Goal: Communication & Community: Participate in discussion

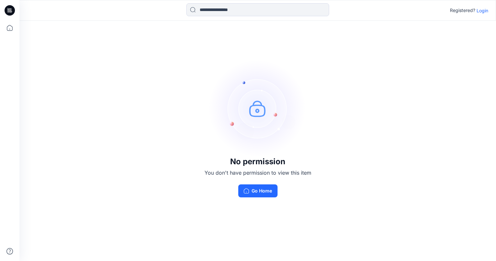
click at [484, 11] on p "Login" at bounding box center [483, 10] width 12 height 7
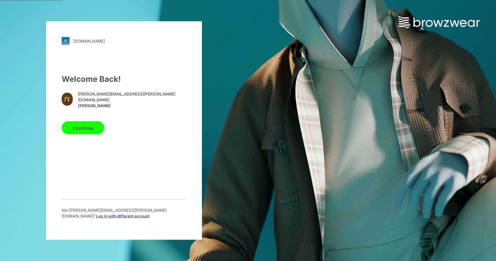
click at [89, 132] on button "Continue" at bounding box center [83, 127] width 43 height 13
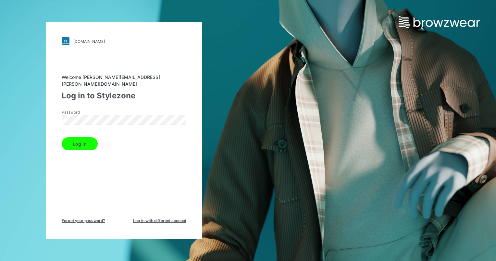
click at [80, 140] on button "Log in" at bounding box center [80, 143] width 36 height 13
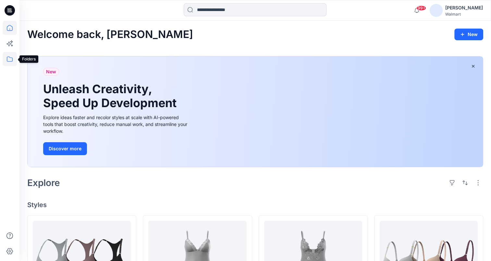
click at [9, 58] on icon at bounding box center [10, 59] width 14 height 14
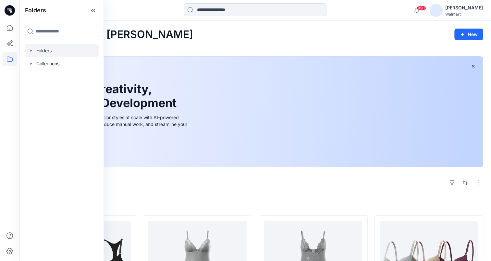
click at [31, 52] on icon "button" at bounding box center [31, 50] width 5 height 5
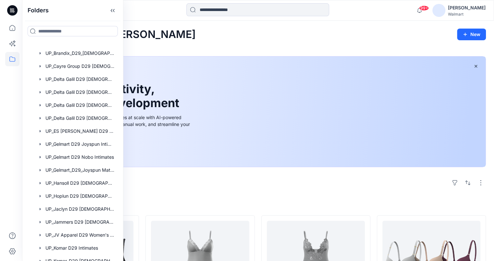
scroll to position [194, 0]
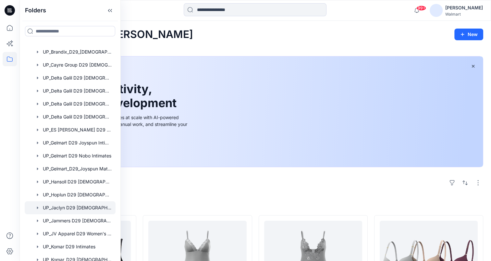
click at [64, 206] on div at bounding box center [70, 207] width 91 height 13
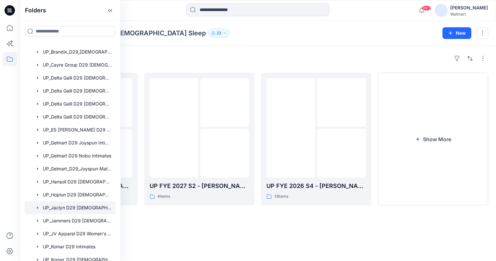
click at [290, 30] on div "Folders UP_Jaclyn D29 Ladies Sleep 23" at bounding box center [232, 33] width 411 height 9
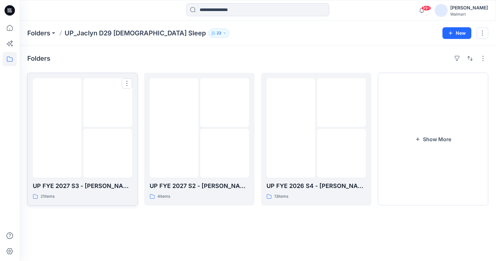
click at [57, 128] on img at bounding box center [57, 128] width 0 height 0
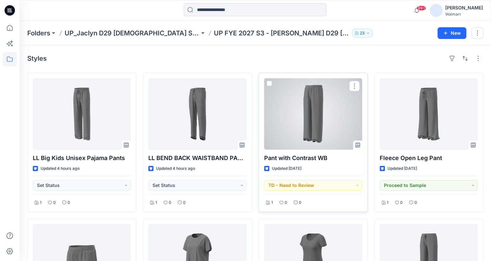
click at [306, 115] on div at bounding box center [313, 113] width 98 height 71
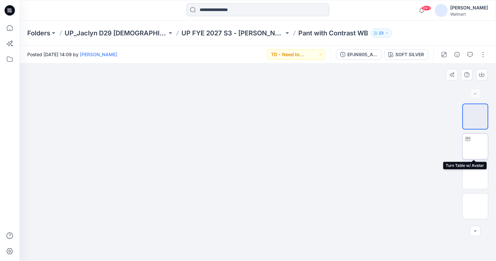
click at [475, 146] on img at bounding box center [475, 146] width 0 height 0
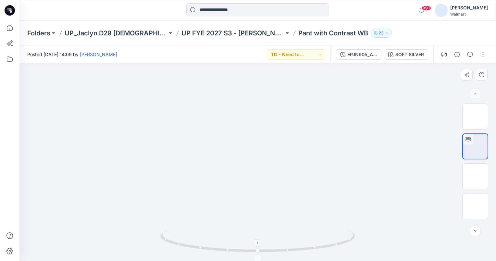
click at [257, 242] on icon at bounding box center [258, 243] width 4 height 4
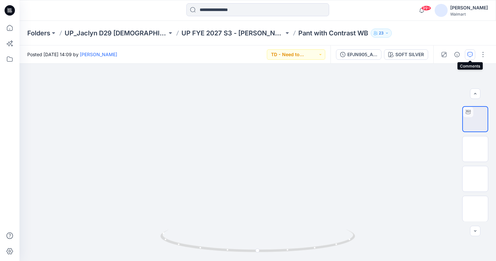
click at [472, 54] on icon "button" at bounding box center [470, 54] width 5 height 5
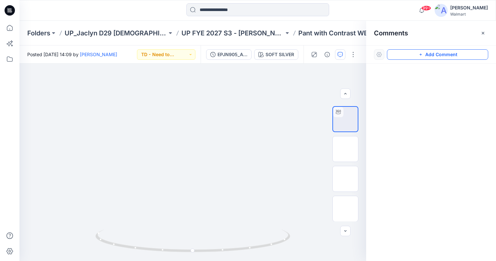
click at [454, 59] on button "Add Comment" at bounding box center [437, 54] width 101 height 10
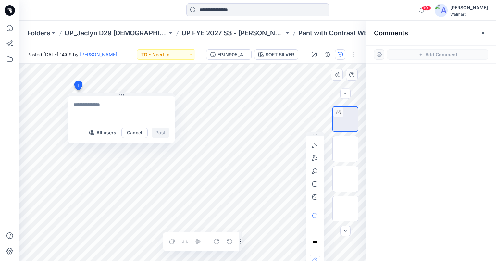
click at [78, 90] on div "1 All users Cancel Post Layer 1" at bounding box center [192, 162] width 347 height 197
click at [78, 90] on icon at bounding box center [78, 87] width 11 height 12
click at [87, 111] on textarea at bounding box center [121, 109] width 107 height 26
type textarea "**********"
click at [163, 130] on button "Post" at bounding box center [161, 133] width 18 height 10
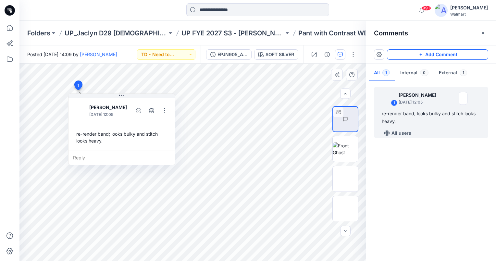
click at [466, 51] on button "Add Comment" at bounding box center [437, 54] width 101 height 10
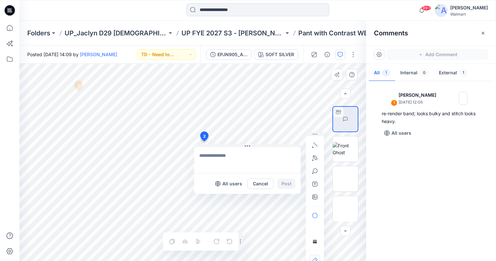
click at [204, 141] on div "2 All users Cancel Post 1 Jennifer Yerkes September 25, 2025 12:05 re-render ba…" at bounding box center [192, 162] width 347 height 197
click at [220, 157] on textarea at bounding box center [247, 160] width 107 height 26
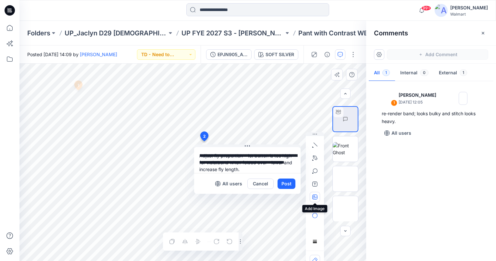
type textarea "**********"
click at [316, 195] on icon "button" at bounding box center [314, 197] width 5 height 5
type input"] "**********"
click at [275, 170] on textarea "**********" at bounding box center [247, 160] width 107 height 26
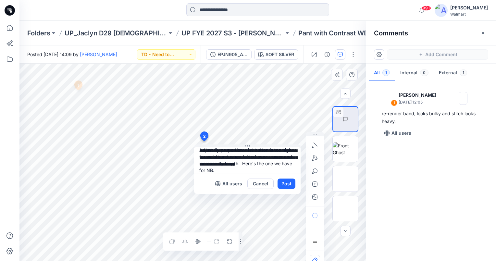
click at [290, 164] on textarea "**********" at bounding box center [247, 160] width 107 height 26
type textarea "**********"
click at [283, 183] on button "Post" at bounding box center [287, 184] width 18 height 10
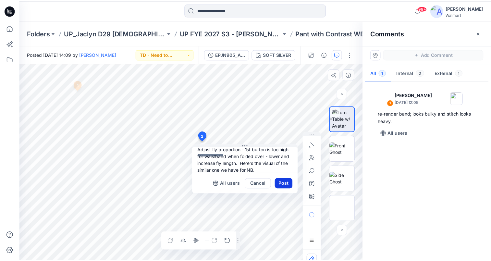
scroll to position [0, 0]
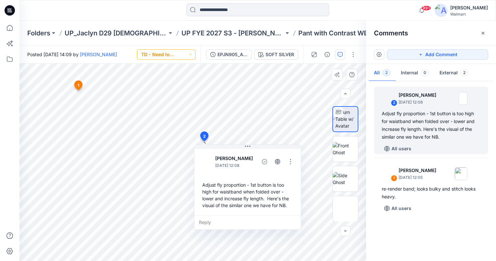
click at [193, 52] on button "TD - Need to Review" at bounding box center [166, 54] width 58 height 10
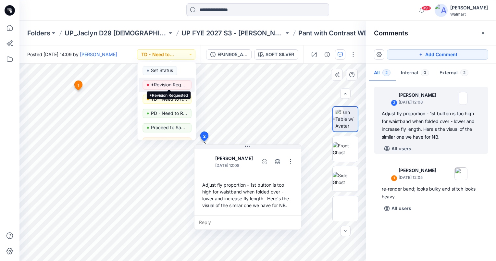
click at [178, 82] on p "*Revision Requested" at bounding box center [169, 85] width 36 height 8
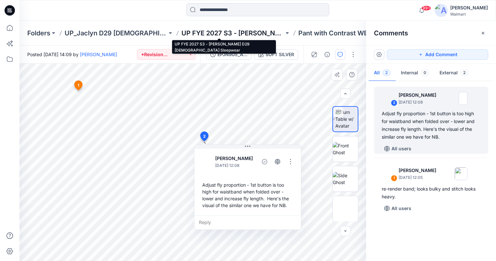
click at [236, 32] on p "UP FYE 2027 S3 - [PERSON_NAME] D29 [DEMOGRAPHIC_DATA] Sleepwear" at bounding box center [233, 33] width 103 height 9
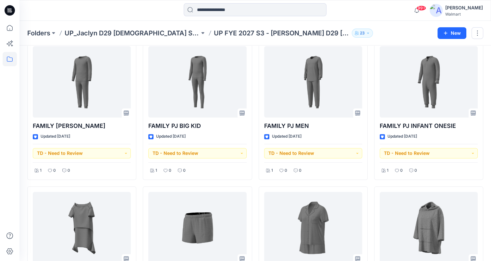
scroll to position [468, 0]
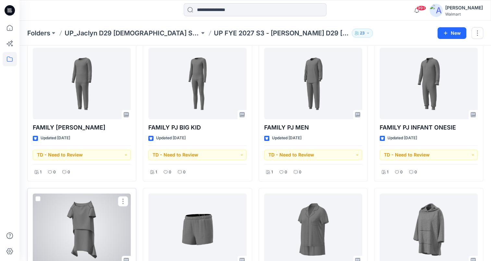
click at [80, 213] on div at bounding box center [82, 229] width 98 height 71
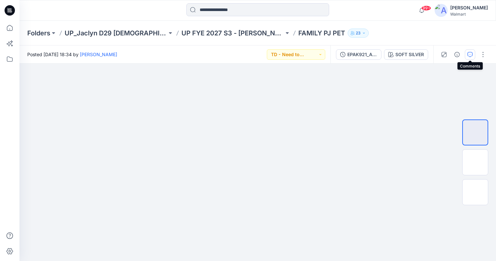
click at [473, 55] on icon "button" at bounding box center [470, 54] width 5 height 5
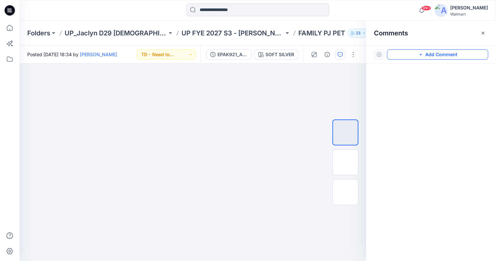
click at [471, 56] on button "Add Comment" at bounding box center [437, 54] width 101 height 10
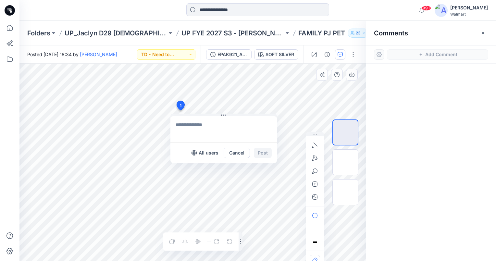
click at [180, 110] on div "1 All users Cancel Post Layer 1" at bounding box center [192, 162] width 347 height 197
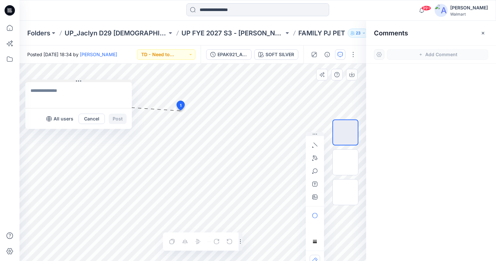
drag, startPoint x: 191, startPoint y: 116, endPoint x: 45, endPoint y: 82, distance: 149.1
click at [45, 82] on button at bounding box center [78, 82] width 107 height 4
click at [58, 91] on textarea at bounding box center [78, 95] width 107 height 26
type textarea "*"
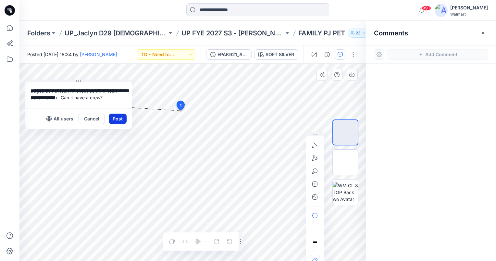
type textarea "**********"
click at [120, 115] on button "Post" at bounding box center [118, 119] width 18 height 10
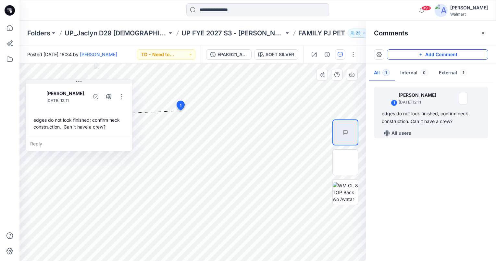
click at [445, 53] on button "Add Comment" at bounding box center [437, 54] width 101 height 10
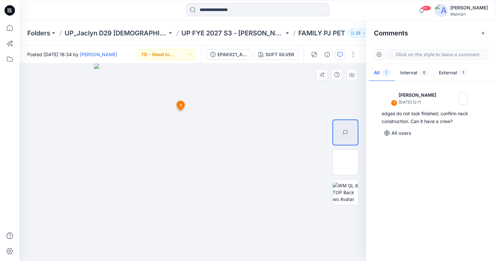
click at [226, 195] on div "2 1 Jennifer Yerkes September 25, 2025 12:11 edges do not look finished; confir…" at bounding box center [192, 162] width 347 height 197
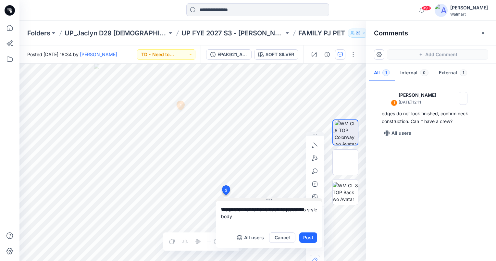
type textarea "**********"
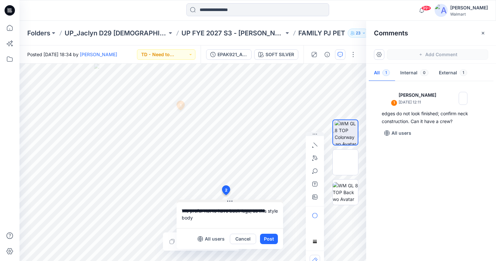
drag, startPoint x: 251, startPoint y: 199, endPoint x: 223, endPoint y: 197, distance: 28.1
click at [223, 200] on button at bounding box center [230, 202] width 107 height 4
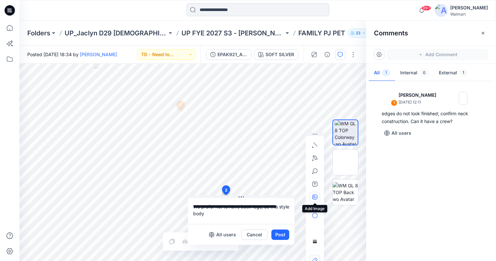
click at [316, 196] on icon "button" at bounding box center [314, 197] width 5 height 5
type input"] "**********"
click at [282, 236] on button "Post" at bounding box center [281, 235] width 18 height 10
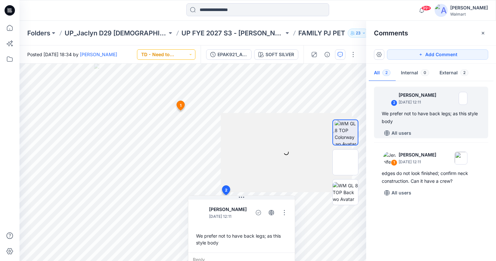
click at [192, 54] on button "TD - Need to Review" at bounding box center [166, 54] width 58 height 10
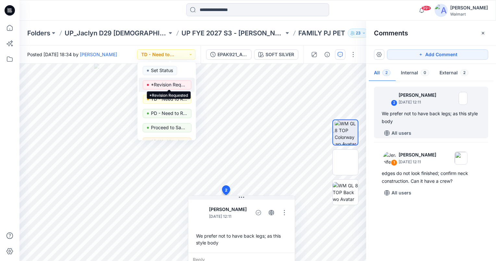
click at [174, 82] on p "*Revision Requested" at bounding box center [169, 85] width 36 height 8
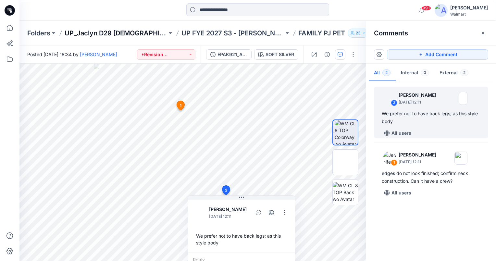
click at [140, 31] on p "UP_Jaclyn D29 [DEMOGRAPHIC_DATA] Sleep" at bounding box center [116, 33] width 103 height 9
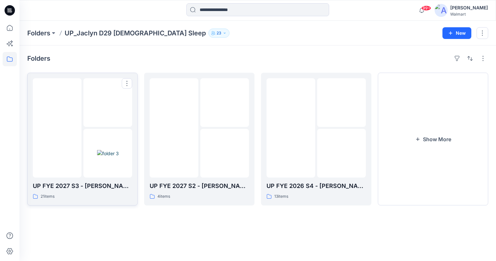
click at [75, 154] on div at bounding box center [57, 127] width 49 height 99
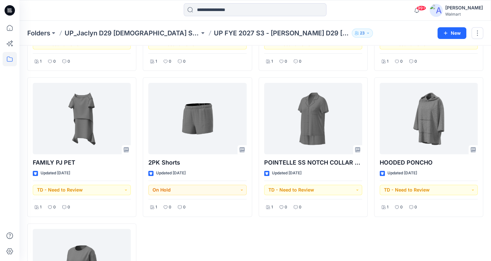
scroll to position [580, 0]
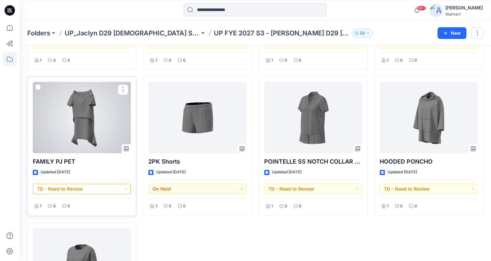
click at [125, 187] on button "TD - Need to Review" at bounding box center [82, 189] width 98 height 10
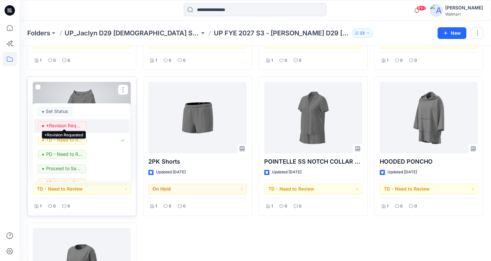
click at [74, 123] on p "*Revision Requested" at bounding box center [64, 125] width 36 height 8
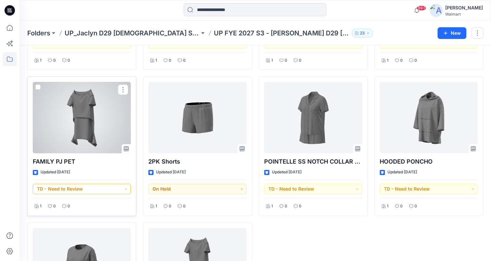
click at [125, 187] on button "TD - Need to Review" at bounding box center [82, 189] width 98 height 10
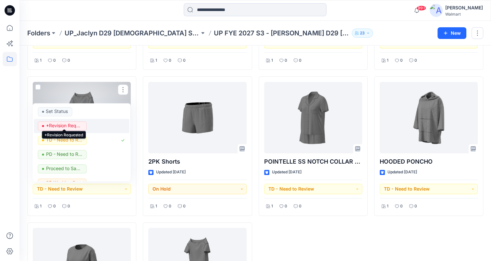
click at [74, 122] on p "*Revision Requested" at bounding box center [64, 125] width 36 height 8
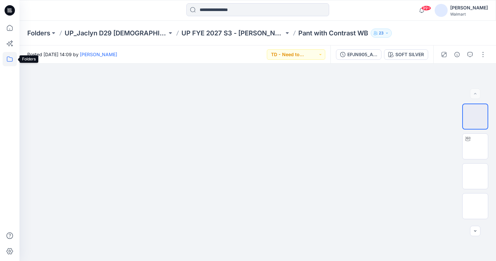
click at [10, 59] on icon at bounding box center [10, 59] width 14 height 14
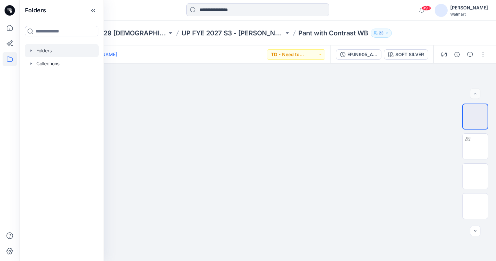
click at [31, 51] on icon "button" at bounding box center [31, 50] width 1 height 2
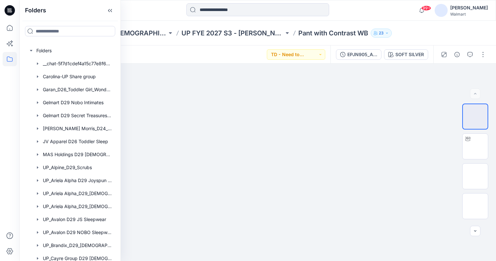
drag, startPoint x: 117, startPoint y: 73, endPoint x: 117, endPoint y: 83, distance: 9.8
click at [117, 83] on div "Folders Folders __chat-5f7d1cdef4a15c77e8f6688f-61e6e4682b3f0da4287282df Caroli…" at bounding box center [69, 130] width 101 height 261
click at [66, 235] on div at bounding box center [70, 232] width 91 height 13
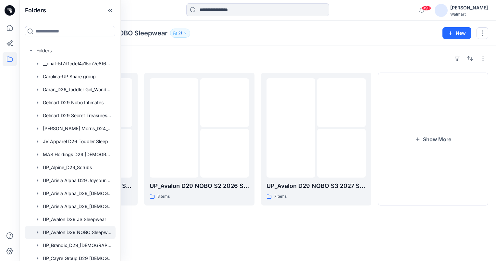
click at [278, 41] on div "Folders UP_Avalon D29 NOBO Sleepwear 21 New" at bounding box center [257, 33] width 477 height 25
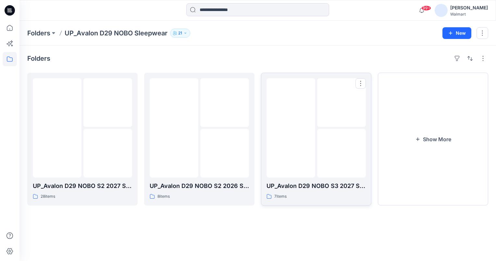
click at [298, 154] on div at bounding box center [291, 127] width 49 height 99
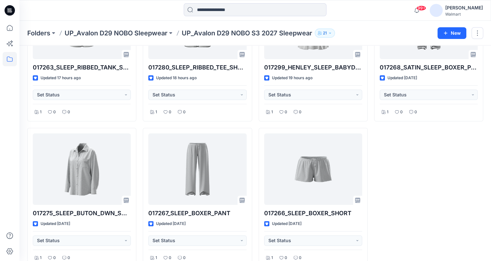
scroll to position [91, 0]
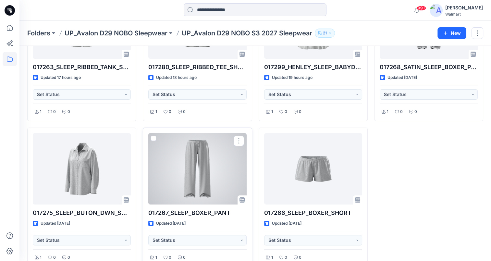
click at [202, 164] on div at bounding box center [197, 168] width 98 height 71
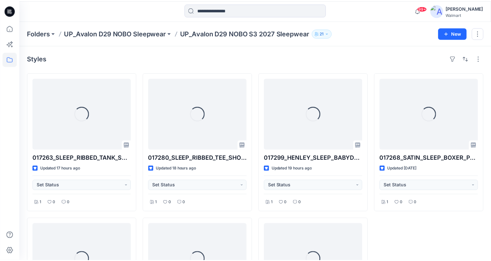
scroll to position [91, 0]
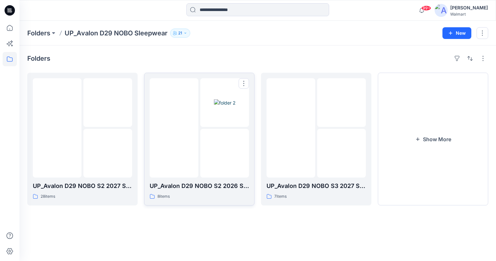
click at [174, 128] on img at bounding box center [174, 128] width 0 height 0
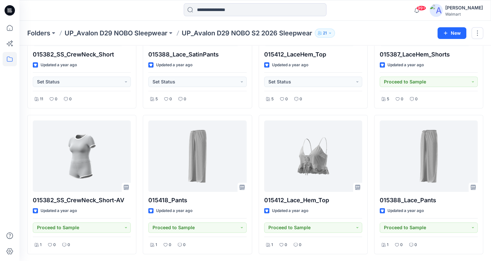
scroll to position [104, 0]
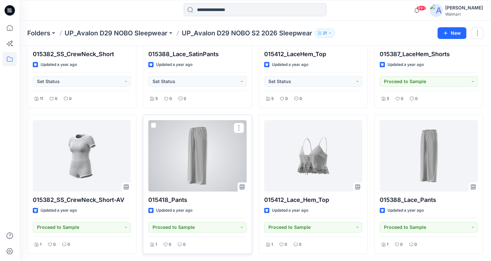
click at [199, 168] on div at bounding box center [197, 155] width 98 height 71
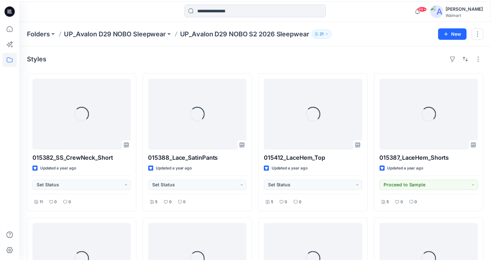
scroll to position [104, 0]
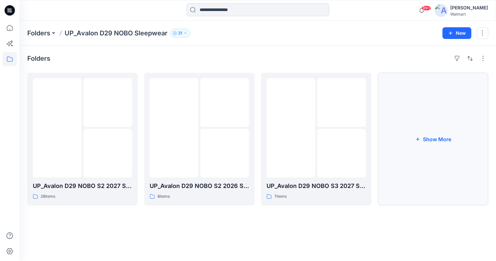
click at [444, 139] on button "Show More" at bounding box center [433, 139] width 110 height 133
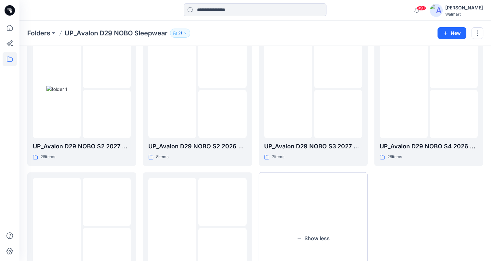
scroll to position [39, 0]
click at [172, 226] on img at bounding box center [172, 226] width 0 height 0
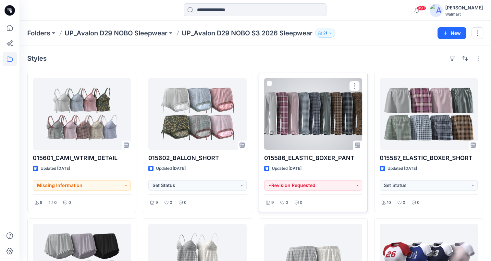
click at [318, 130] on div at bounding box center [313, 113] width 98 height 71
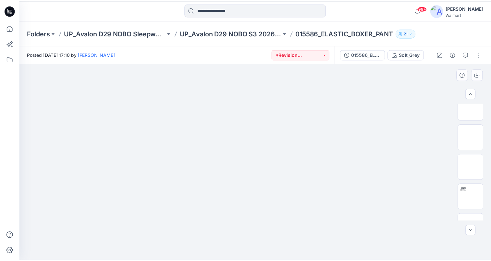
scroll to position [100, 0]
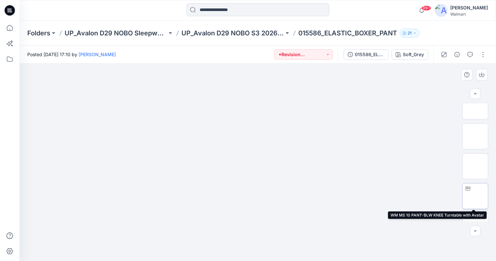
click at [475, 196] on img at bounding box center [475, 196] width 0 height 0
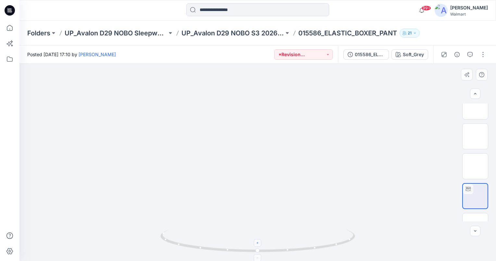
click at [259, 243] on icon at bounding box center [258, 243] width 4 height 4
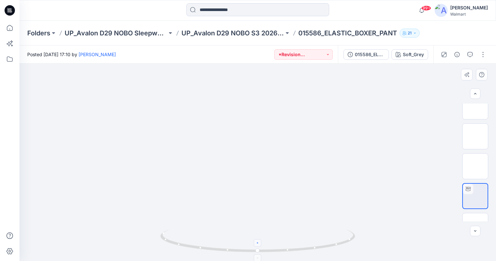
click at [259, 243] on icon at bounding box center [258, 243] width 4 height 4
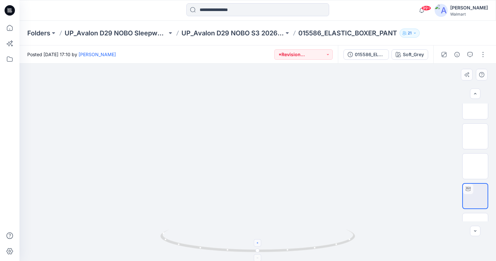
click at [259, 243] on icon at bounding box center [258, 243] width 4 height 4
click at [259, 243] on foreignobject at bounding box center [257, 242] width 7 height 7
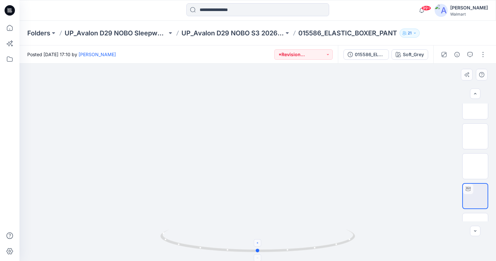
click at [259, 243] on foreignobject at bounding box center [257, 242] width 7 height 7
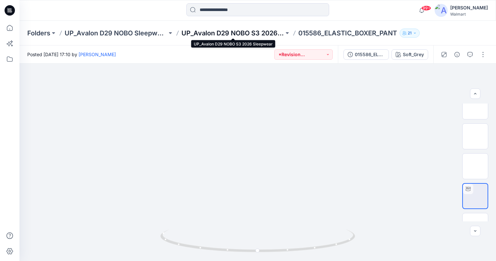
click at [249, 34] on p "UP_Avalon D29 NOBO S3 2026 Sleepwear" at bounding box center [233, 33] width 103 height 9
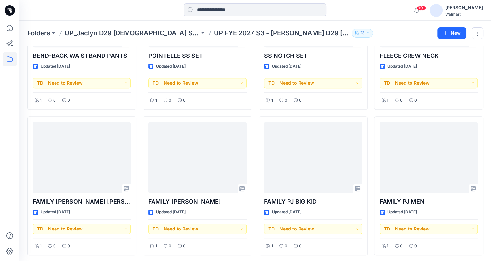
scroll to position [432, 0]
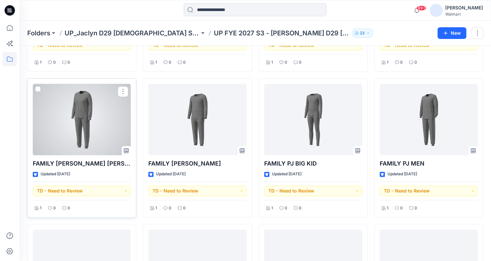
click at [88, 127] on div at bounding box center [82, 119] width 98 height 71
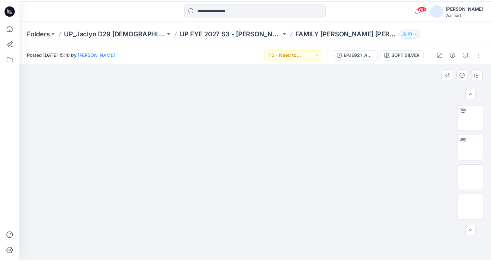
scroll to position [120, 0]
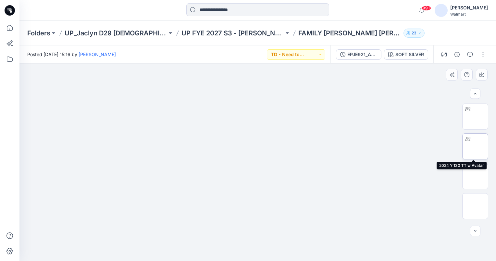
click at [475, 146] on img at bounding box center [475, 146] width 0 height 0
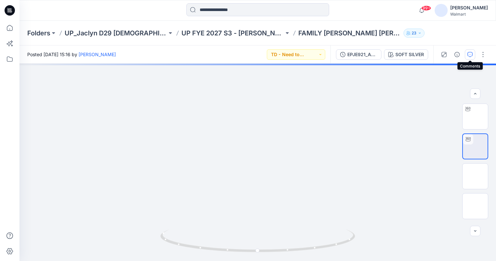
click at [472, 52] on icon "button" at bounding box center [470, 54] width 5 height 5
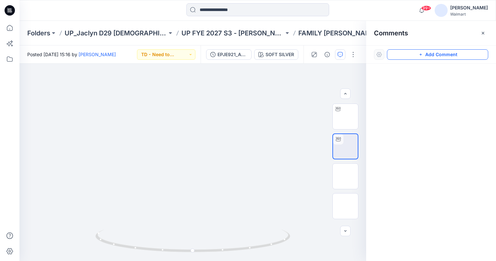
click at [481, 54] on button "Add Comment" at bounding box center [437, 54] width 101 height 10
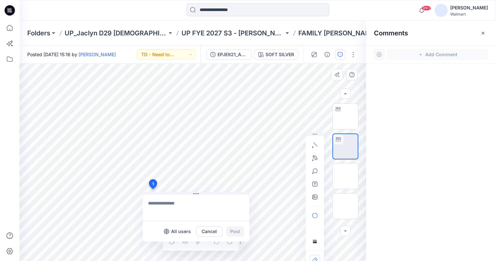
click at [153, 189] on div "1 All users Cancel Post Layer 1" at bounding box center [192, 162] width 347 height 197
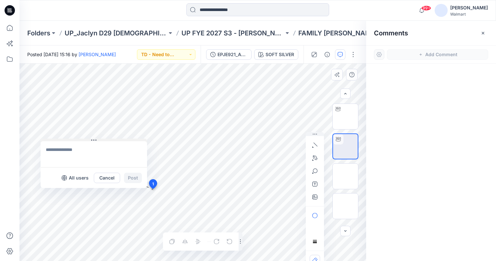
drag, startPoint x: 155, startPoint y: 193, endPoint x: 53, endPoint y: 140, distance: 115.5
click at [53, 140] on button at bounding box center [94, 141] width 107 height 4
click at [58, 152] on textarea at bounding box center [94, 154] width 107 height 26
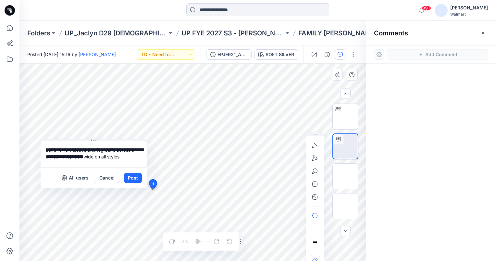
click at [36, 146] on div "**********" at bounding box center [192, 162] width 347 height 197
type textarea "**********"
click at [131, 175] on button "Post" at bounding box center [133, 178] width 18 height 10
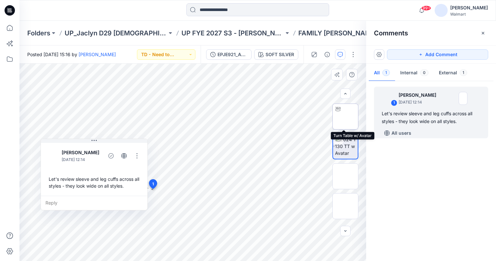
click at [346, 117] on img at bounding box center [346, 117] width 0 height 0
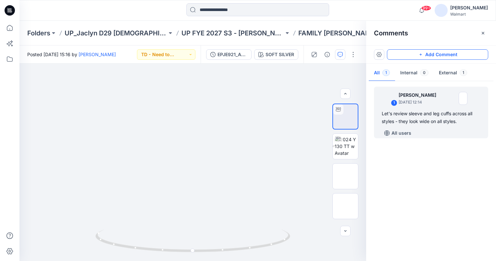
click at [463, 54] on button "Add Comment" at bounding box center [437, 54] width 101 height 10
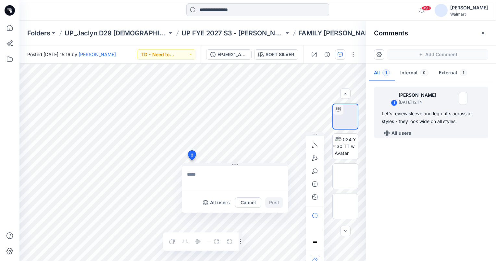
click at [192, 160] on div "2 All users Cancel Post Layer 1" at bounding box center [192, 162] width 347 height 197
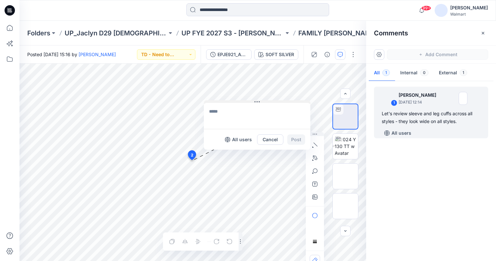
drag, startPoint x: 207, startPoint y: 165, endPoint x: 228, endPoint y: 95, distance: 73.0
click at [228, 100] on button at bounding box center [257, 102] width 107 height 4
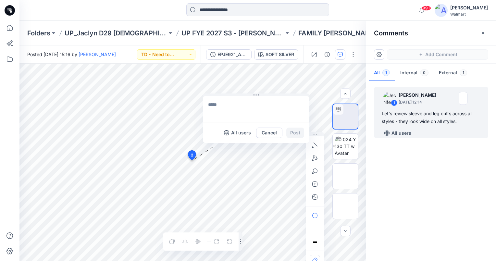
click at [228, 105] on textarea at bounding box center [256, 109] width 107 height 26
type textarea "**********"
click at [298, 133] on button "Post" at bounding box center [295, 133] width 18 height 10
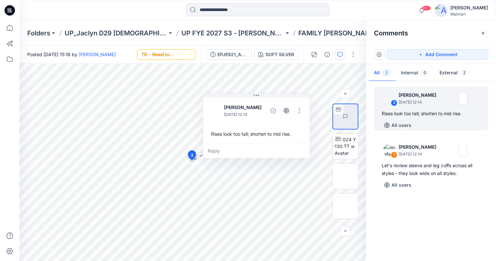
click at [191, 54] on button "TD - Need to Review" at bounding box center [166, 54] width 58 height 10
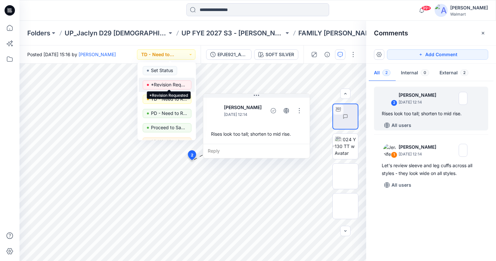
click at [168, 84] on p "*Revision Requested" at bounding box center [169, 85] width 36 height 8
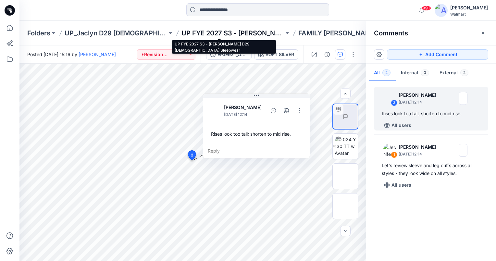
click at [241, 32] on p "UP FYE 2027 S3 - [PERSON_NAME] D29 [DEMOGRAPHIC_DATA] Sleepwear" at bounding box center [233, 33] width 103 height 9
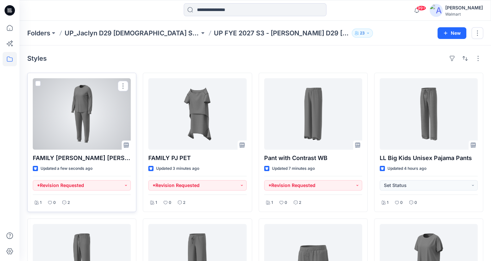
click at [92, 144] on div at bounding box center [82, 113] width 98 height 71
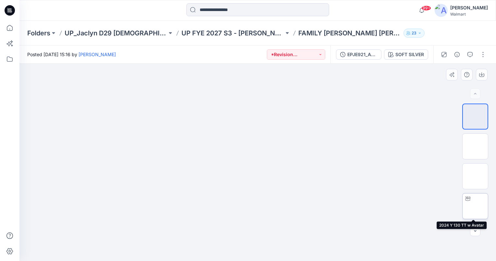
click at [475, 206] on img at bounding box center [475, 206] width 0 height 0
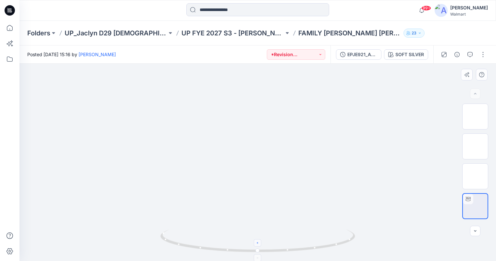
click at [258, 241] on icon at bounding box center [258, 243] width 4 height 4
click at [470, 52] on icon "button" at bounding box center [470, 54] width 5 height 5
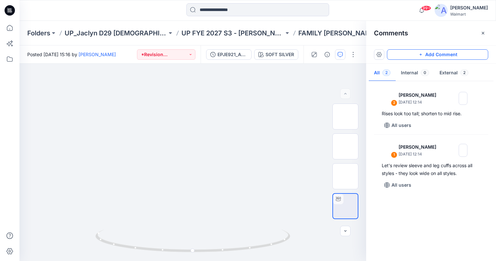
click at [460, 57] on button "Add Comment" at bounding box center [437, 54] width 101 height 10
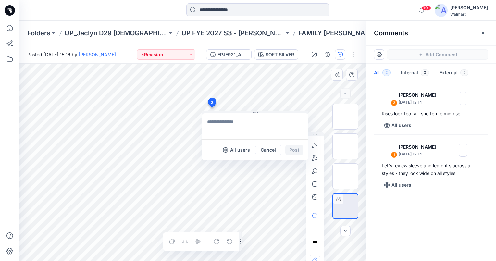
click at [212, 108] on div "3 All users Cancel Post Layer 1" at bounding box center [192, 162] width 347 height 197
click at [222, 121] on textarea at bounding box center [255, 126] width 107 height 26
type textarea "**********"
click at [292, 148] on button "Post" at bounding box center [294, 150] width 18 height 10
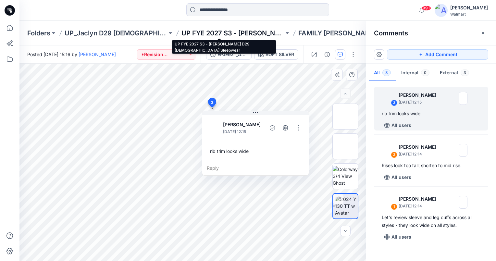
click at [248, 31] on p "UP FYE 2027 S3 - [PERSON_NAME] D29 [DEMOGRAPHIC_DATA] Sleepwear" at bounding box center [233, 33] width 103 height 9
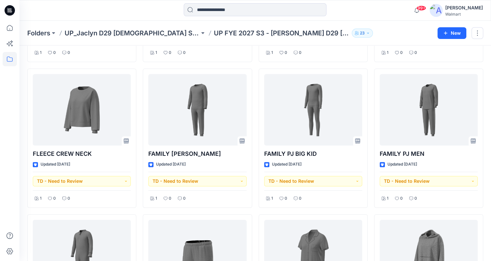
scroll to position [455, 0]
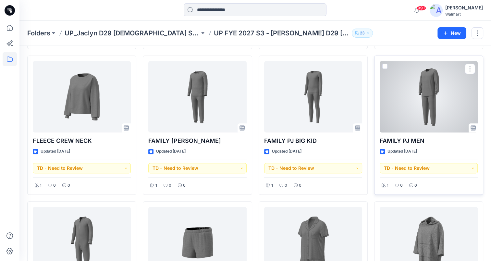
click at [427, 115] on div at bounding box center [429, 96] width 98 height 71
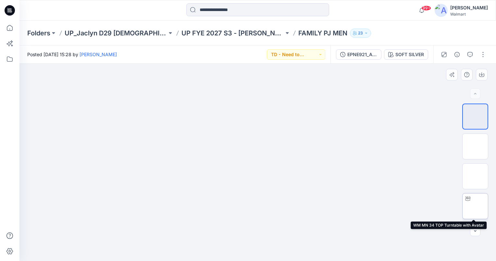
click at [475, 206] on img at bounding box center [475, 206] width 0 height 0
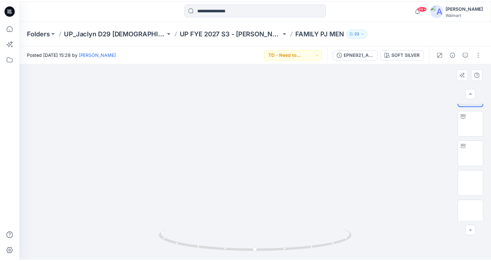
scroll to position [114, 0]
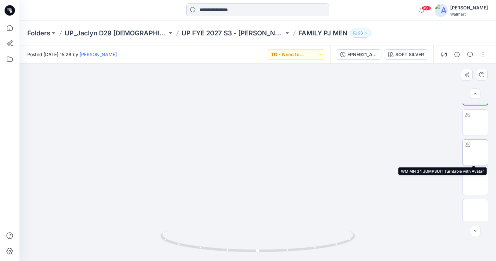
click at [475, 152] on img at bounding box center [475, 152] width 0 height 0
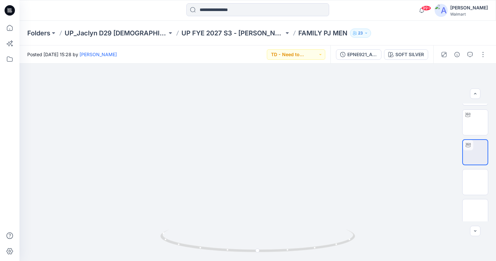
click at [475, 53] on div at bounding box center [464, 54] width 60 height 18
click at [472, 55] on icon "button" at bounding box center [470, 54] width 5 height 5
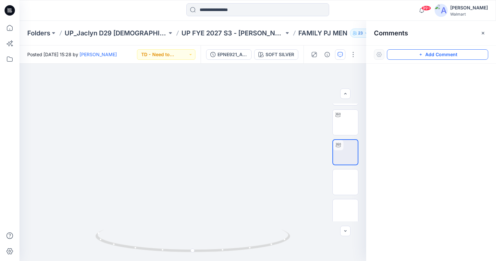
click at [458, 53] on button "Add Comment" at bounding box center [437, 54] width 101 height 10
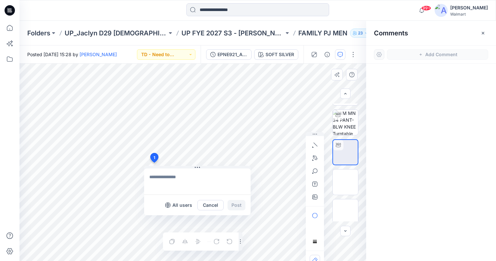
click at [154, 163] on div "1 All users Cancel Post Layer 1" at bounding box center [192, 162] width 347 height 197
click at [43, 101] on div "1 All users Cancel Post Layer 1" at bounding box center [192, 162] width 347 height 197
click at [169, 179] on textarea at bounding box center [197, 182] width 107 height 26
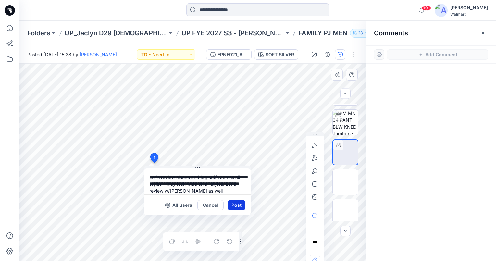
type textarea "**********"
click at [238, 204] on button "Post" at bounding box center [237, 205] width 18 height 10
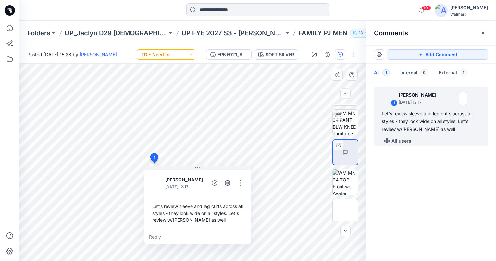
click at [191, 54] on button "TD - Need to Review" at bounding box center [166, 54] width 58 height 10
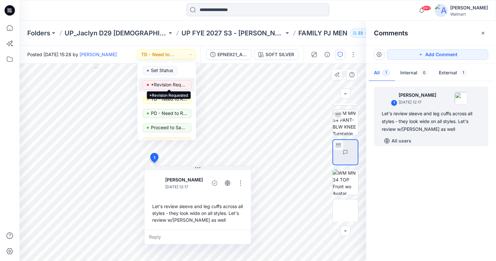
click at [175, 84] on p "*Revision Requested" at bounding box center [169, 85] width 36 height 8
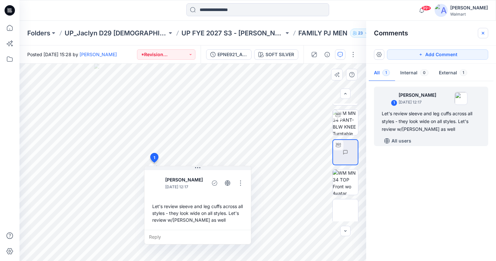
click at [484, 32] on icon "button" at bounding box center [483, 33] width 5 height 5
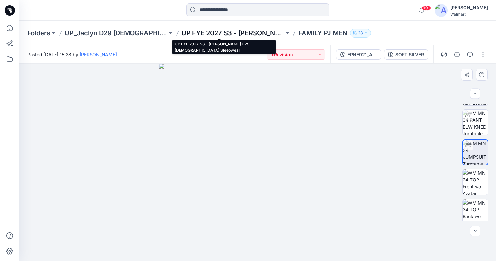
click at [245, 33] on p "UP FYE 2027 S3 - [PERSON_NAME] D29 [DEMOGRAPHIC_DATA] Sleepwear" at bounding box center [233, 33] width 103 height 9
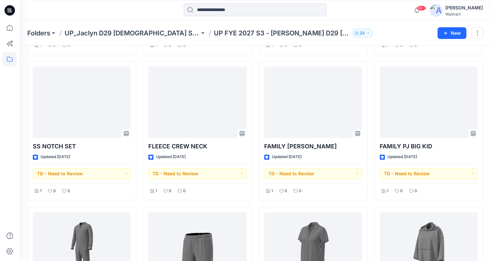
scroll to position [455, 0]
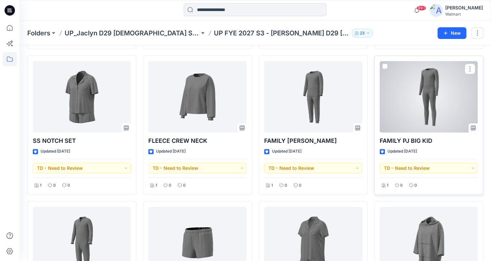
click at [424, 101] on div at bounding box center [429, 96] width 98 height 71
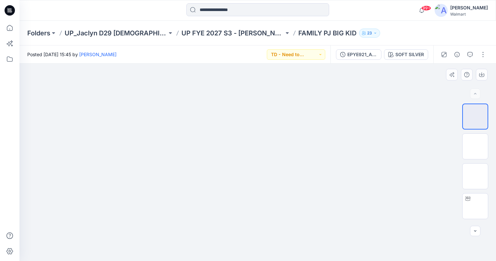
drag, startPoint x: 488, startPoint y: 119, endPoint x: 374, endPoint y: 197, distance: 139.5
click at [374, 197] on div at bounding box center [257, 162] width 477 height 197
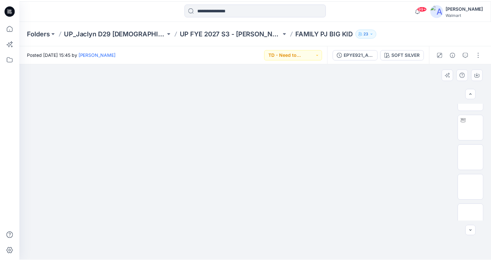
scroll to position [138, 0]
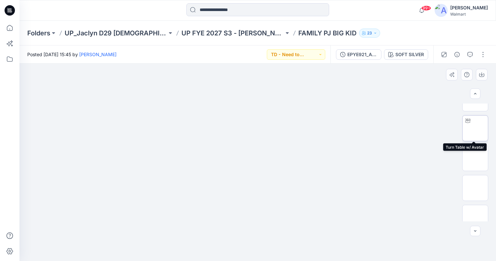
click at [475, 128] on img at bounding box center [475, 128] width 0 height 0
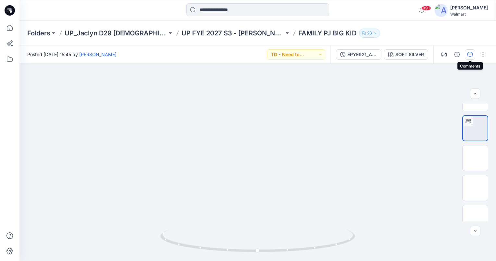
click at [472, 58] on button "button" at bounding box center [470, 54] width 10 height 10
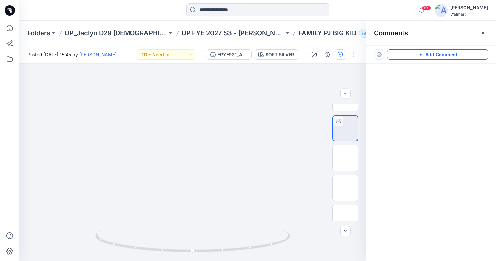
click at [468, 55] on button "Add Comment" at bounding box center [437, 54] width 101 height 10
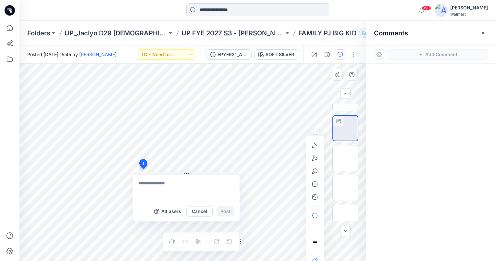
click at [143, 169] on div "1 All users Cancel Post Layer 1" at bounding box center [192, 162] width 347 height 197
click at [145, 179] on textarea at bounding box center [186, 188] width 107 height 26
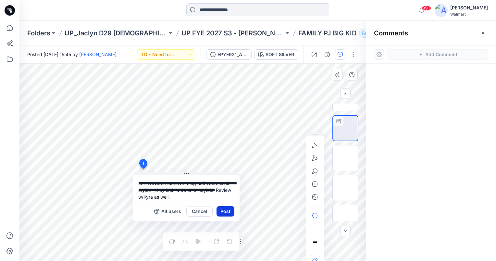
type textarea "**********"
click at [229, 211] on button "Post" at bounding box center [226, 211] width 18 height 10
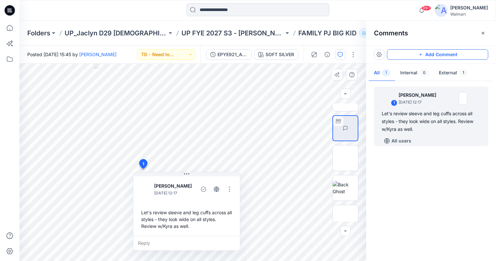
click at [456, 57] on button "Add Comment" at bounding box center [437, 54] width 101 height 10
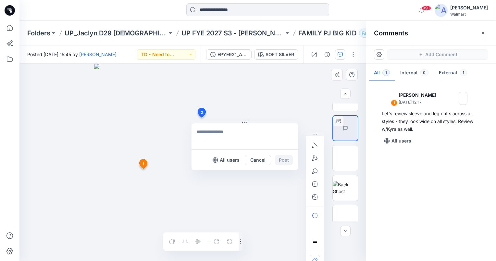
click at [201, 118] on div "2 All users Cancel Post 1 [PERSON_NAME] [DATE] 12:17 Let's review sleeve and le…" at bounding box center [192, 162] width 347 height 197
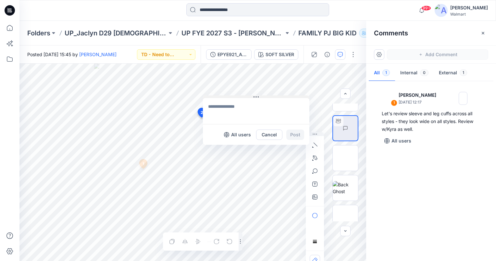
drag, startPoint x: 219, startPoint y: 122, endPoint x: 231, endPoint y: 95, distance: 29.1
click at [231, 95] on button at bounding box center [256, 97] width 107 height 4
click at [230, 105] on textarea at bounding box center [256, 110] width 107 height 26
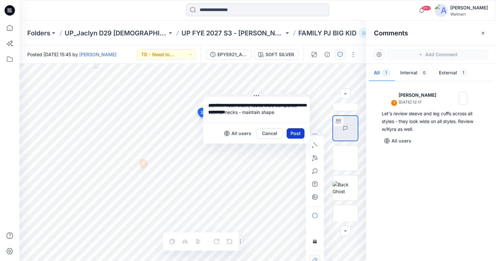
type textarea "**********"
click at [293, 135] on button "Post" at bounding box center [296, 133] width 18 height 10
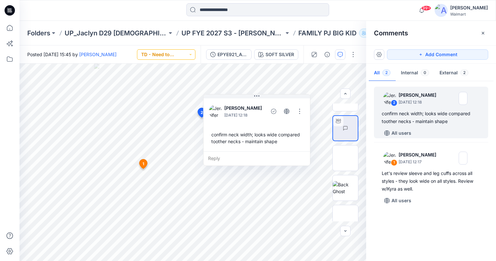
click at [191, 55] on button "TD - Need to Review" at bounding box center [166, 54] width 58 height 10
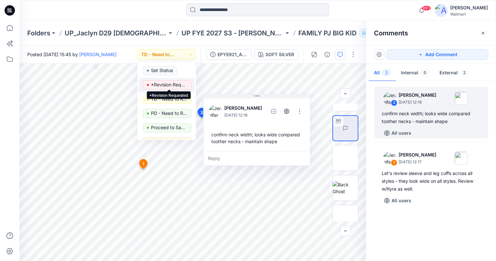
click at [177, 86] on p "*Revision Requested" at bounding box center [169, 85] width 36 height 8
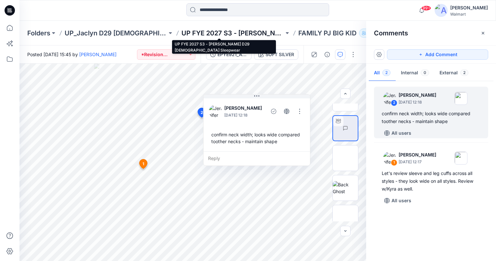
click at [244, 31] on p "UP FYE 2027 S3 - [PERSON_NAME] D29 [DEMOGRAPHIC_DATA] Sleepwear" at bounding box center [233, 33] width 103 height 9
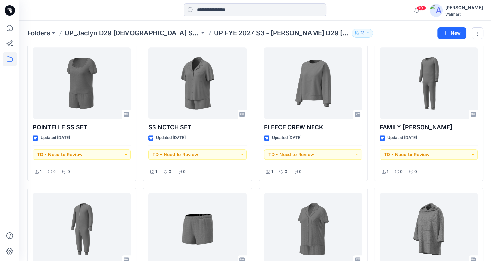
scroll to position [481, 0]
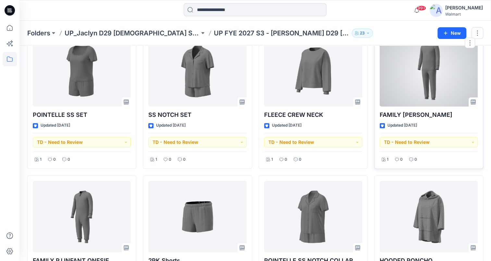
click at [435, 84] on div at bounding box center [429, 70] width 98 height 71
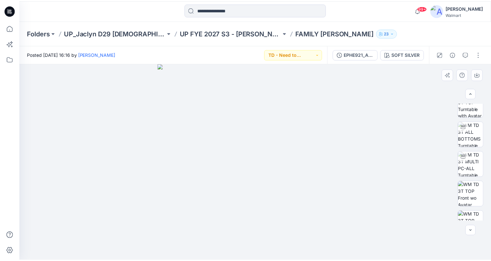
scroll to position [104, 0]
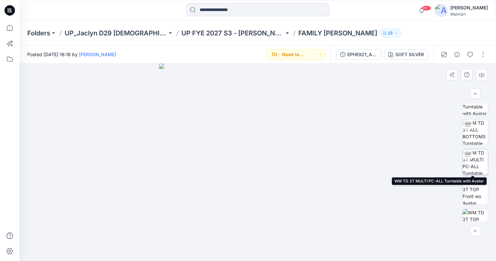
click at [476, 162] on img at bounding box center [475, 161] width 25 height 25
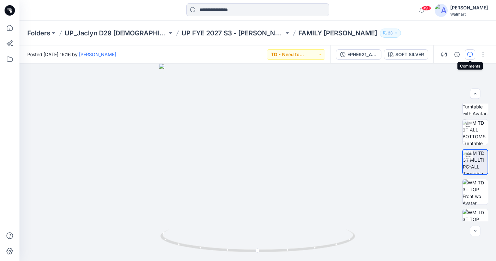
click at [471, 54] on icon "button" at bounding box center [470, 54] width 5 height 5
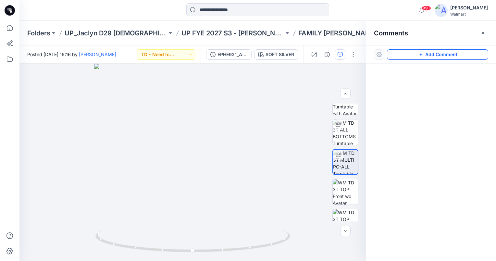
click at [450, 56] on button "Add Comment" at bounding box center [437, 54] width 101 height 10
click at [161, 166] on div "1" at bounding box center [192, 162] width 347 height 197
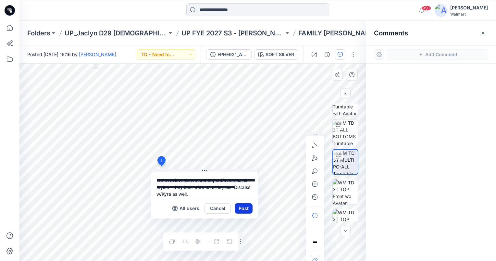
type textarea "**********"
click at [249, 210] on button "Post" at bounding box center [244, 208] width 18 height 10
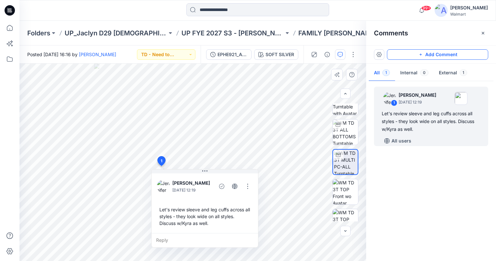
click at [414, 53] on button "Add Comment" at bounding box center [437, 54] width 101 height 10
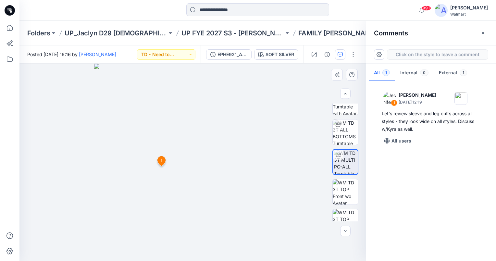
click at [193, 121] on div "2 1 [PERSON_NAME] [DATE] 12:19 Let's review sleeve and leg cuffs across all sty…" at bounding box center [192, 162] width 347 height 197
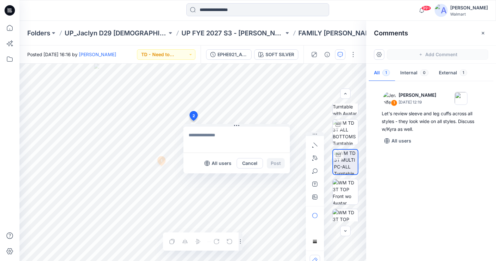
click at [202, 140] on textarea at bounding box center [237, 140] width 107 height 26
click at [194, 136] on textarea at bounding box center [237, 140] width 107 height 26
type textarea "**********"
click at [277, 160] on button "Post" at bounding box center [276, 163] width 18 height 10
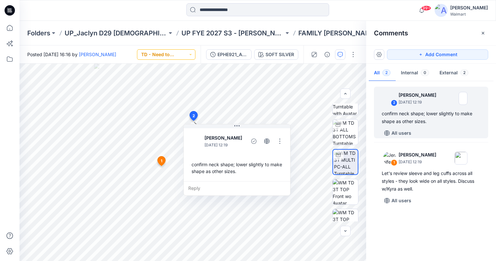
click at [189, 54] on button "TD - Need to Review" at bounding box center [166, 54] width 58 height 10
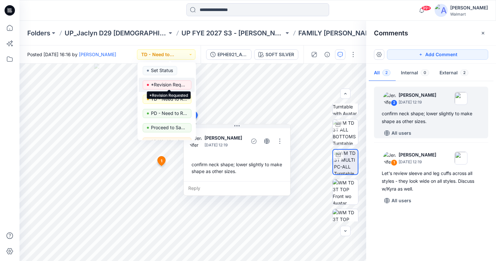
click at [170, 83] on p "*Revision Requested" at bounding box center [169, 85] width 36 height 8
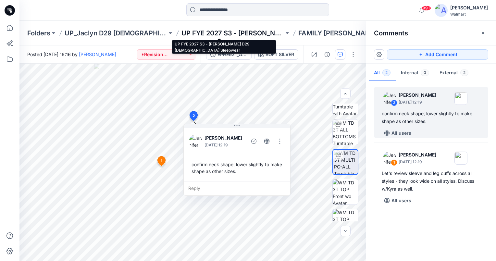
click at [248, 32] on p "UP FYE 2027 S3 - [PERSON_NAME] D29 [DEMOGRAPHIC_DATA] Sleepwear" at bounding box center [233, 33] width 103 height 9
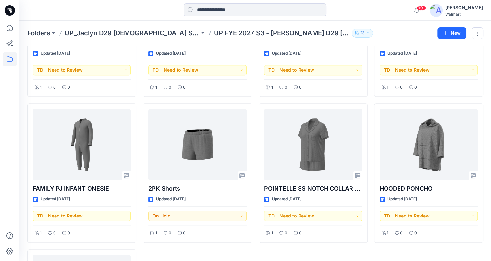
scroll to position [559, 0]
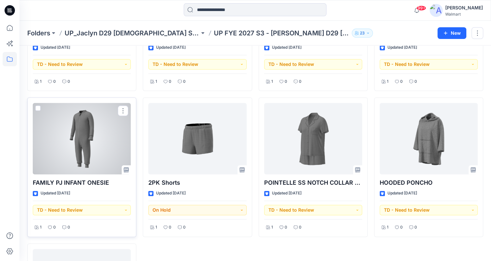
click at [87, 146] on div at bounding box center [82, 138] width 98 height 71
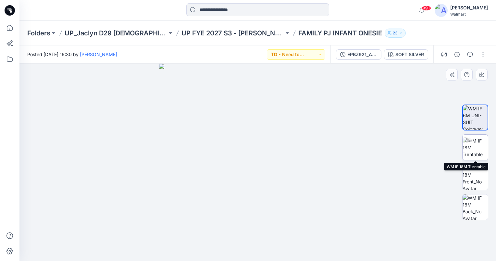
click at [476, 147] on img at bounding box center [475, 147] width 25 height 20
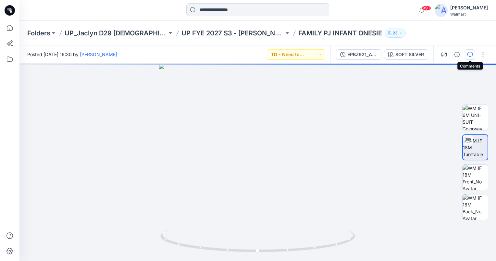
click at [470, 52] on icon "button" at bounding box center [470, 54] width 5 height 5
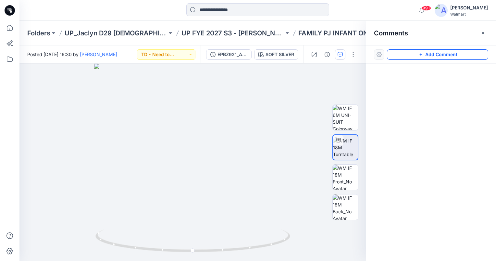
click at [457, 57] on button "Add Comment" at bounding box center [437, 54] width 101 height 10
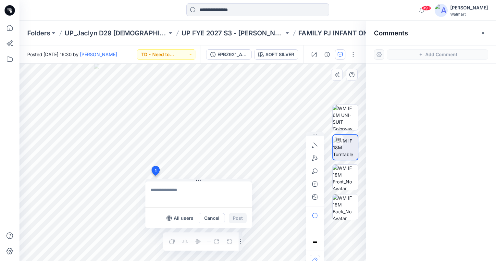
click at [155, 176] on div "1 All users Cancel Post Layer 1" at bounding box center [192, 162] width 347 height 197
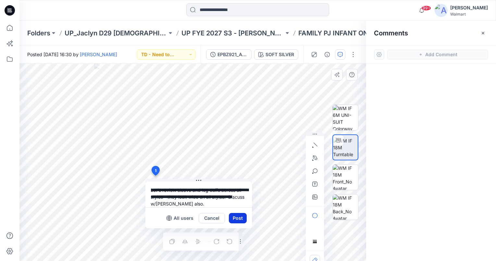
type textarea "**********"
click at [239, 218] on button "Post" at bounding box center [238, 218] width 18 height 10
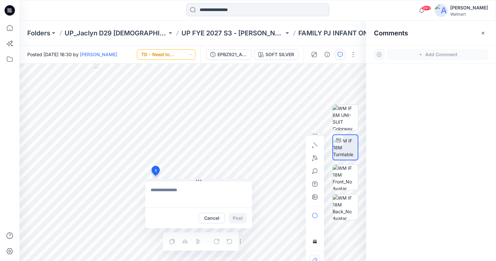
click at [192, 54] on button "TD - Need to Review" at bounding box center [166, 54] width 58 height 10
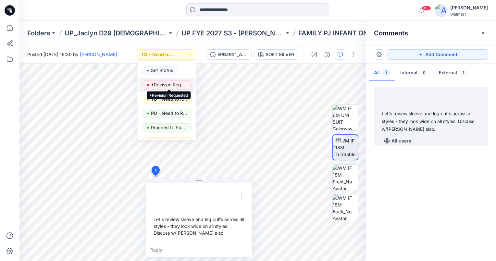
click at [170, 83] on p "*Revision Requested" at bounding box center [169, 85] width 36 height 8
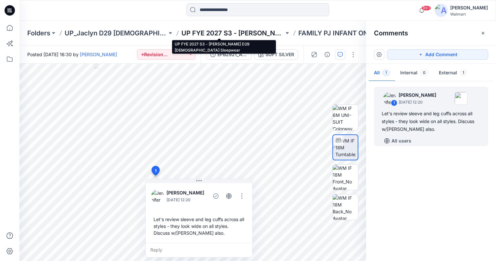
click at [248, 31] on p "UP FYE 2027 S3 - [PERSON_NAME] D29 [DEMOGRAPHIC_DATA] Sleepwear" at bounding box center [233, 33] width 103 height 9
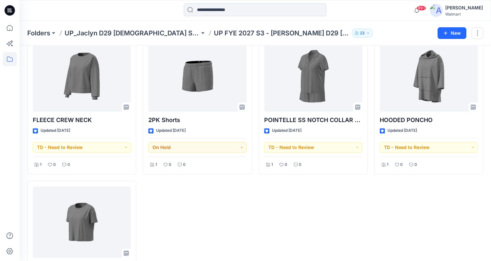
scroll to position [616, 0]
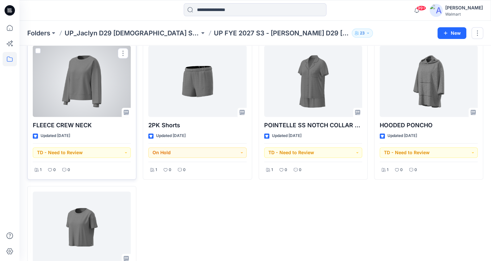
click at [84, 82] on div at bounding box center [82, 80] width 98 height 71
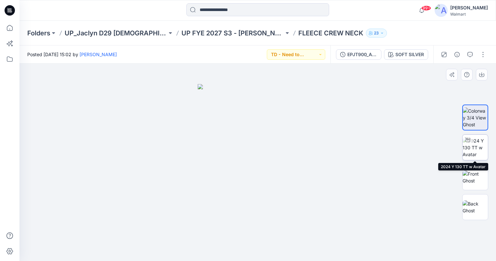
click at [478, 148] on img at bounding box center [475, 147] width 25 height 20
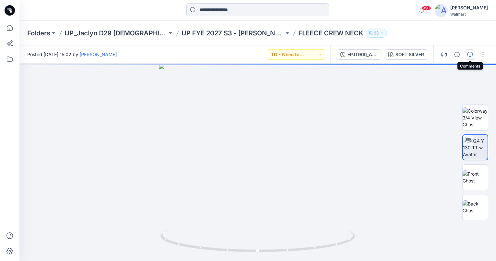
click at [471, 53] on icon "button" at bounding box center [470, 54] width 5 height 5
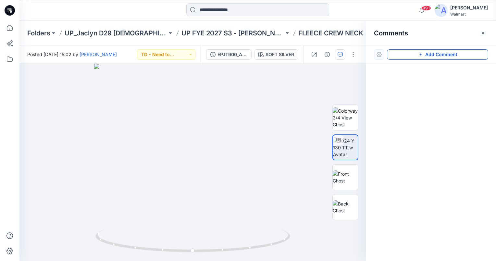
click at [466, 54] on button "Add Comment" at bounding box center [437, 54] width 101 height 10
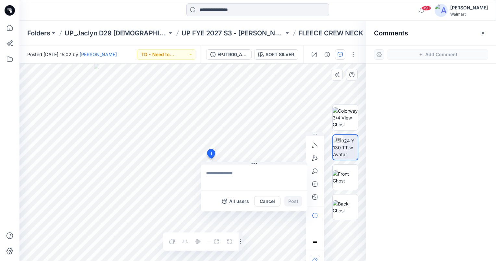
click at [211, 159] on div "1 All users Cancel Post Layer 1" at bounding box center [192, 162] width 347 height 197
click at [234, 176] on textarea at bounding box center [254, 178] width 107 height 26
type textarea "**********"
click at [298, 200] on button "Post" at bounding box center [294, 201] width 18 height 10
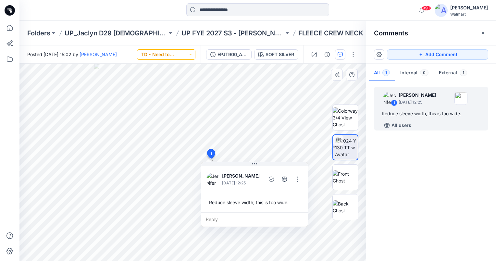
click at [193, 52] on button "TD - Need to Review" at bounding box center [166, 54] width 58 height 10
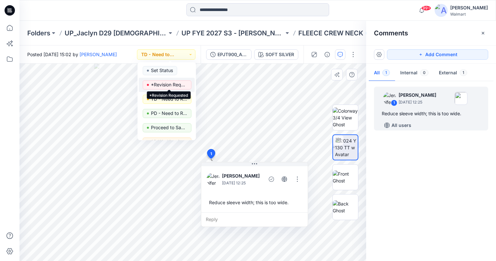
click at [174, 84] on p "*Revision Requested" at bounding box center [169, 85] width 36 height 8
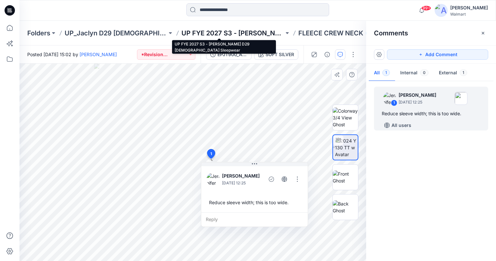
click at [245, 29] on p "UP FYE 2027 S3 - [PERSON_NAME] D29 [DEMOGRAPHIC_DATA] Sleepwear" at bounding box center [233, 33] width 103 height 9
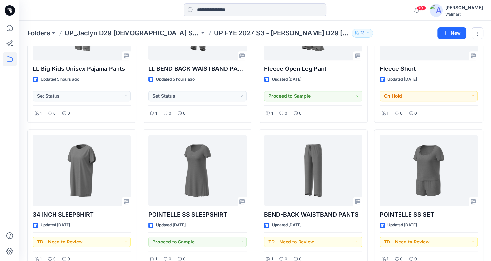
scroll to position [379, 0]
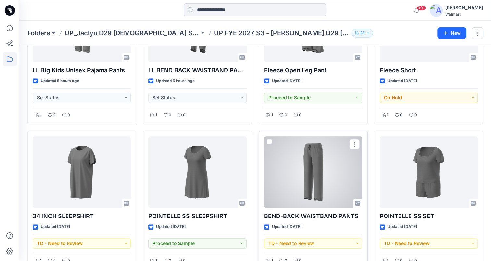
click at [311, 170] on div at bounding box center [313, 171] width 98 height 71
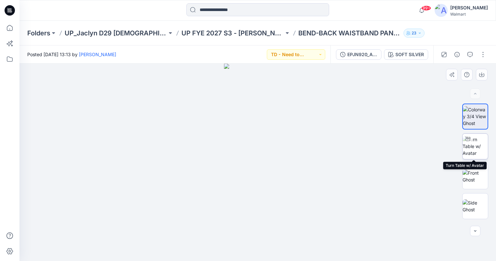
click at [473, 150] on img at bounding box center [475, 146] width 25 height 20
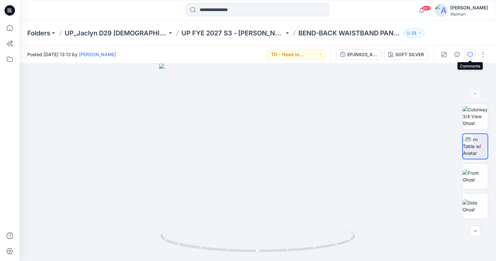
click at [470, 53] on icon "button" at bounding box center [470, 54] width 5 height 5
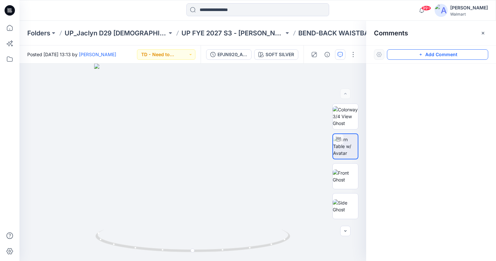
click at [466, 56] on button "Add Comment" at bounding box center [437, 54] width 101 height 10
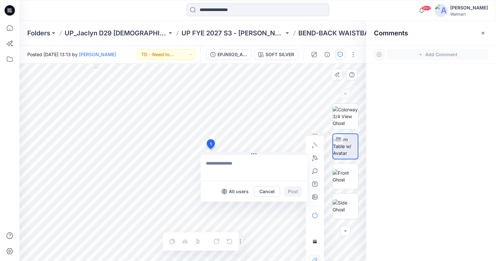
click at [210, 149] on div "1 All users Cancel Post Layer 1" at bounding box center [192, 162] width 347 height 197
type textarea "**********"
click at [295, 188] on button "Post" at bounding box center [293, 191] width 18 height 10
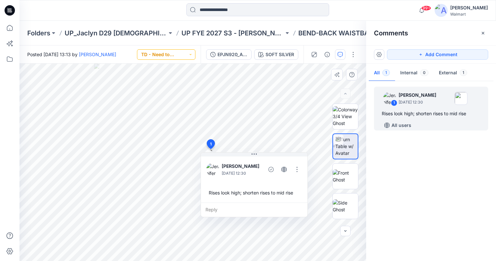
click at [188, 52] on button "TD - Need to Review" at bounding box center [166, 54] width 58 height 10
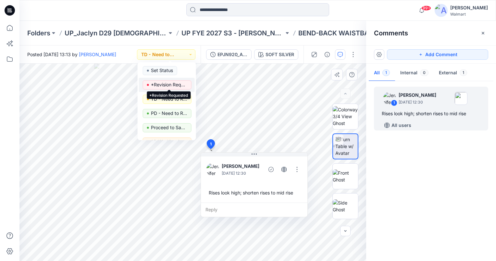
click at [175, 83] on p "*Revision Requested" at bounding box center [169, 85] width 36 height 8
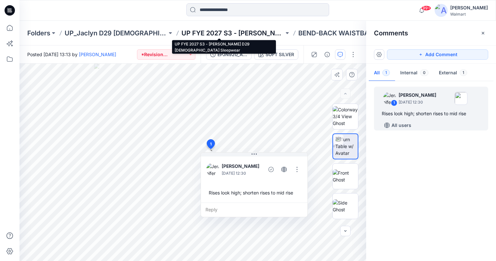
click at [239, 34] on p "UP FYE 2027 S3 - [PERSON_NAME] D29 [DEMOGRAPHIC_DATA] Sleepwear" at bounding box center [233, 33] width 103 height 9
